Goal: Task Accomplishment & Management: Use online tool/utility

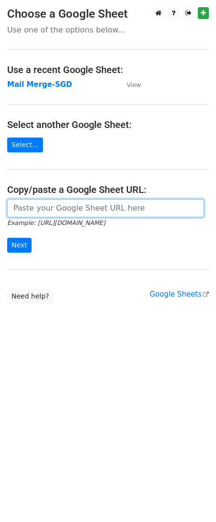
click at [20, 213] on input "url" at bounding box center [105, 208] width 197 height 18
paste input "https://docs.google.com/spreadsheets/d/1jNIuOAK9ubnB9XCiOiTZWoruZzbXrSiWjAIvgOd…"
type input "https://docs.google.com/spreadsheets/d/1jNIuOAK9ubnB9XCiOiTZWoruZzbXrSiWjAIvgOd…"
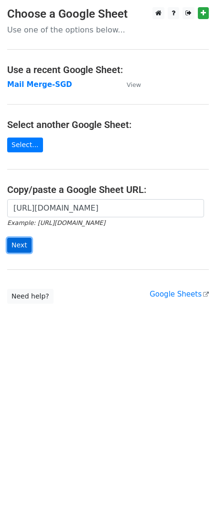
click at [21, 241] on input "Next" at bounding box center [19, 245] width 24 height 15
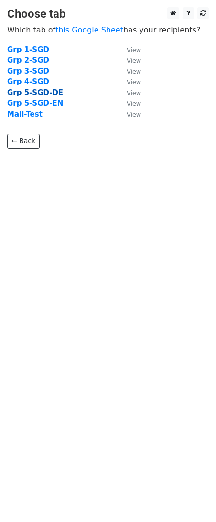
click at [42, 92] on strong "Grp 5-SGD-DE" at bounding box center [35, 92] width 56 height 9
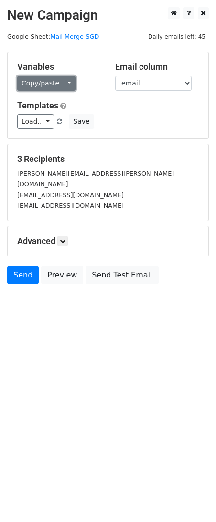
click at [42, 81] on link "Copy/paste..." at bounding box center [46, 83] width 58 height 15
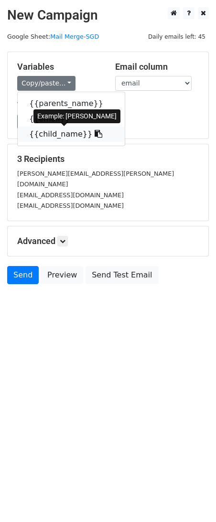
click at [43, 134] on link "{{child_name}}" at bounding box center [71, 134] width 107 height 15
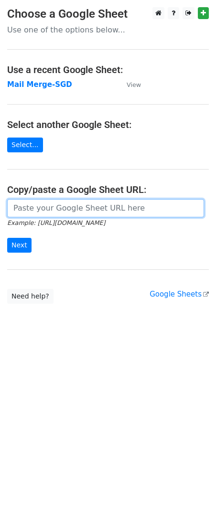
click at [62, 206] on input "url" at bounding box center [105, 208] width 197 height 18
paste input "https://docs.google.com/spreadsheets/d/1jNIuOAK9ubnB9XCiOiTZWoruZzbXrSiWjAIvgOd…"
type input "https://docs.google.com/spreadsheets/d/1jNIuOAK9ubnB9XCiOiTZWoruZzbXrSiWjAIvgOd…"
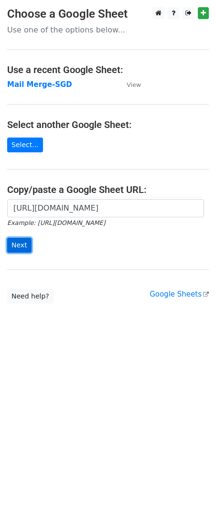
click at [23, 245] on input "Next" at bounding box center [19, 245] width 24 height 15
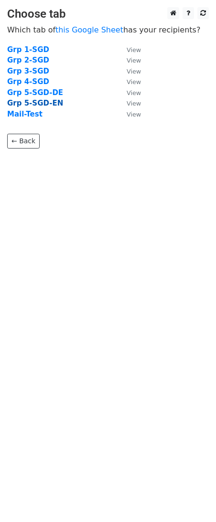
click at [34, 102] on strong "Grp 5-SGD-EN" at bounding box center [35, 103] width 56 height 9
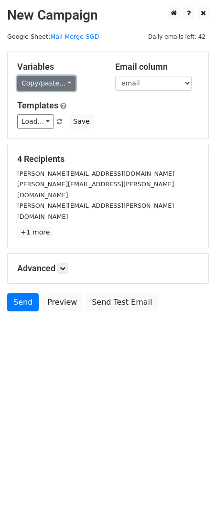
click at [47, 79] on link "Copy/paste..." at bounding box center [46, 83] width 58 height 15
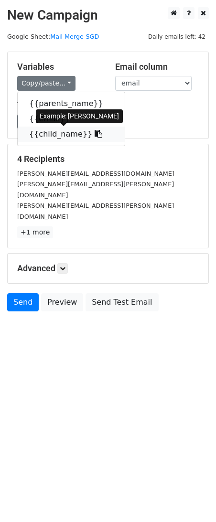
click at [52, 132] on link "{{child_name}}" at bounding box center [71, 134] width 107 height 15
